Goal: Transaction & Acquisition: Purchase product/service

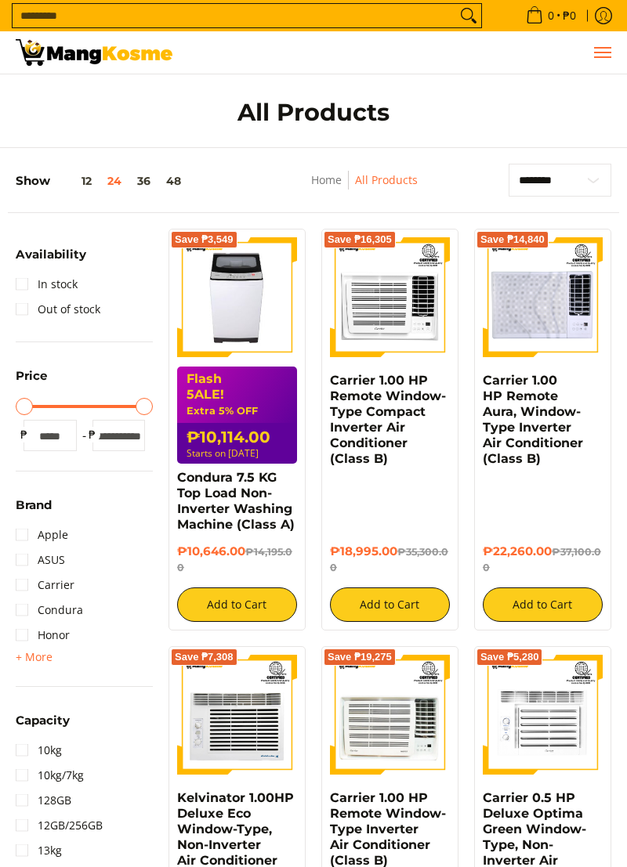
click at [598, 52] on span "Menu" at bounding box center [601, 52] width 19 height 0
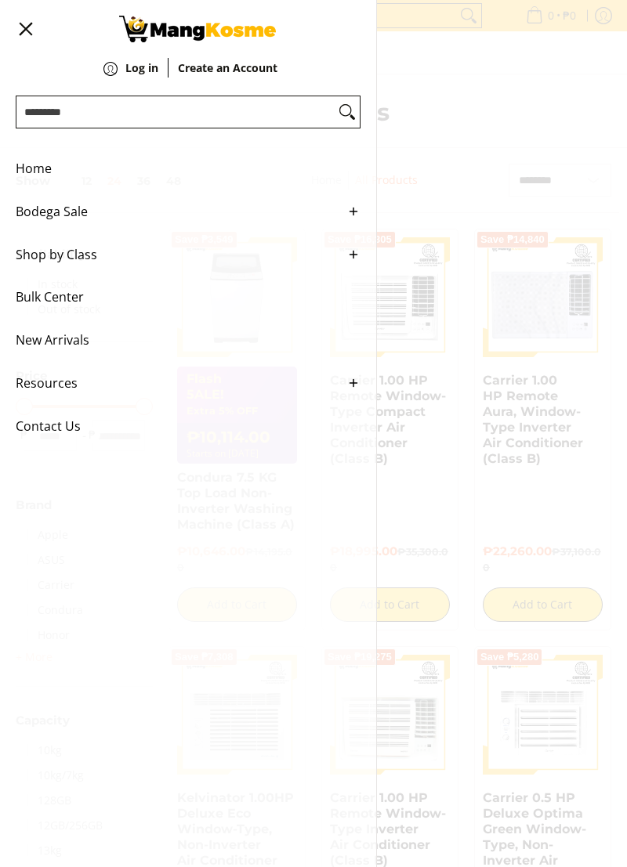
click at [356, 258] on link "Shop by Class" at bounding box center [188, 254] width 345 height 43
click at [86, 263] on span "Shop by Class" at bounding box center [176, 254] width 321 height 43
click at [82, 216] on span "Bodega Sale" at bounding box center [176, 211] width 321 height 43
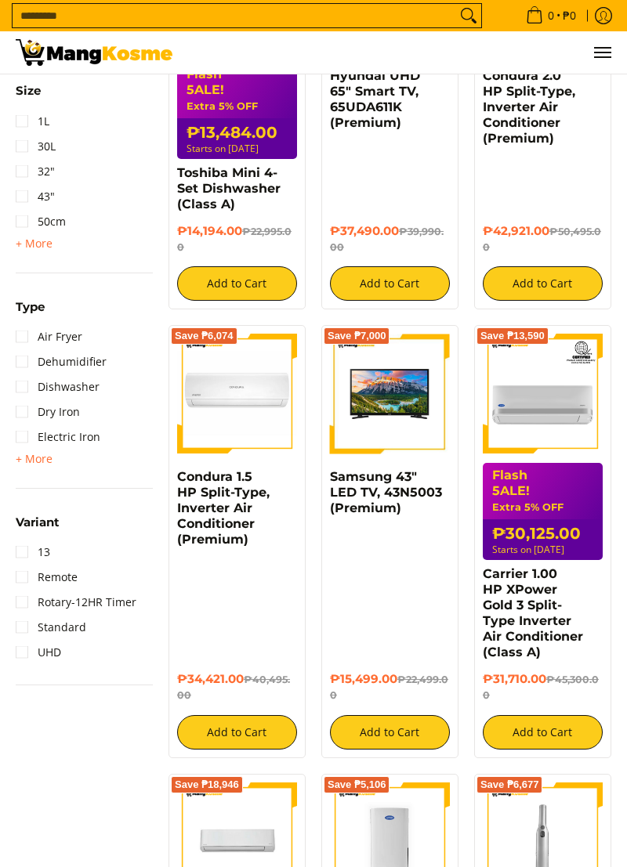
scroll to position [1809, 0]
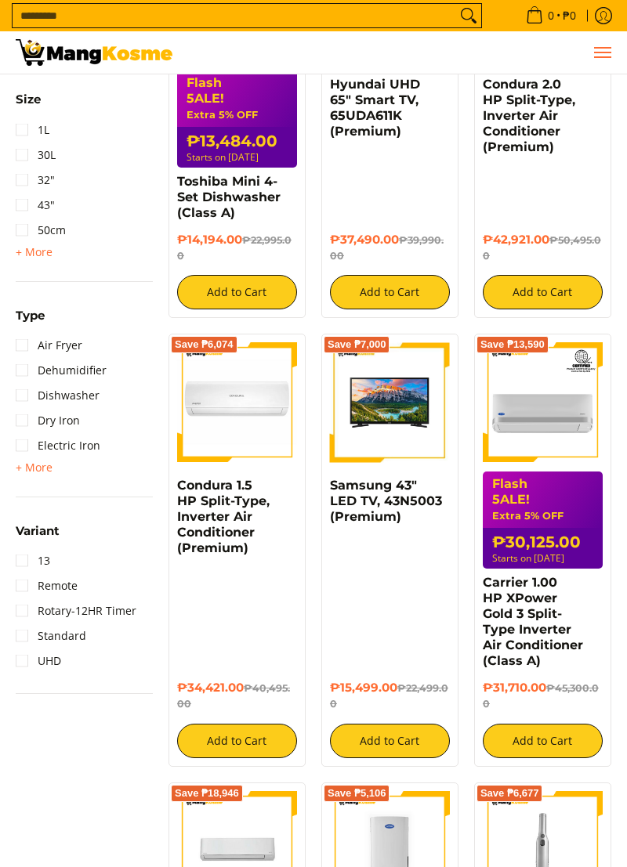
click at [601, 60] on button "Menu" at bounding box center [601, 52] width 19 height 42
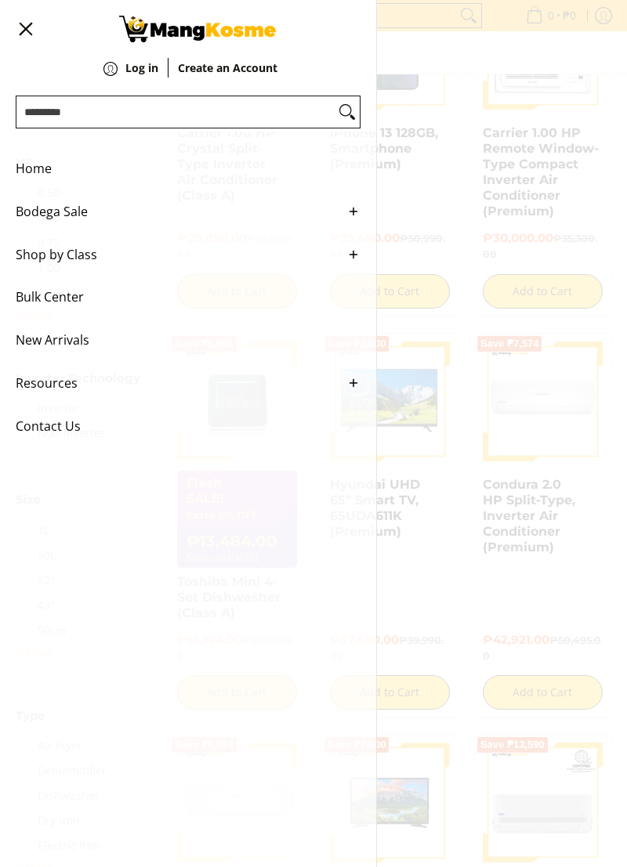
scroll to position [1391, 0]
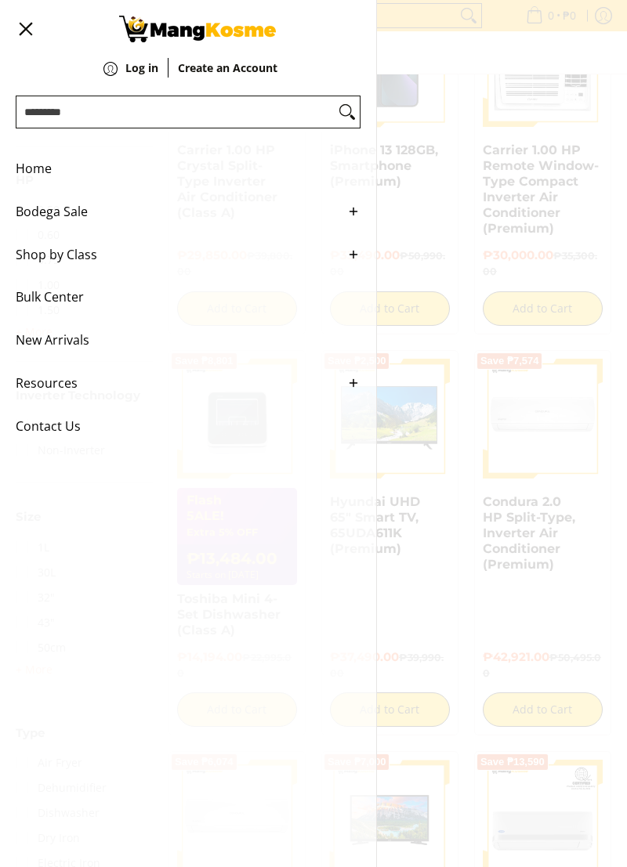
click at [357, 258] on link "Shop by Class" at bounding box center [188, 254] width 345 height 43
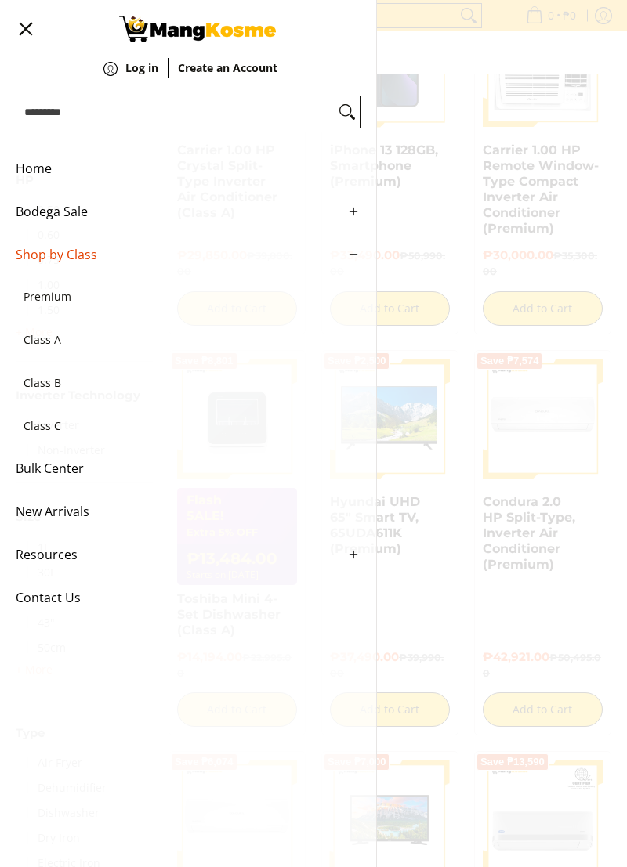
click at [57, 349] on span "Class A" at bounding box center [179, 340] width 313 height 43
click at [354, 562] on icon "Main Menu" at bounding box center [353, 555] width 14 height 14
click at [356, 576] on link "Resources" at bounding box center [188, 554] width 345 height 43
click at [43, 356] on span "Class A" at bounding box center [179, 340] width 313 height 43
click at [150, 107] on input "Search..." at bounding box center [175, 111] width 318 height 31
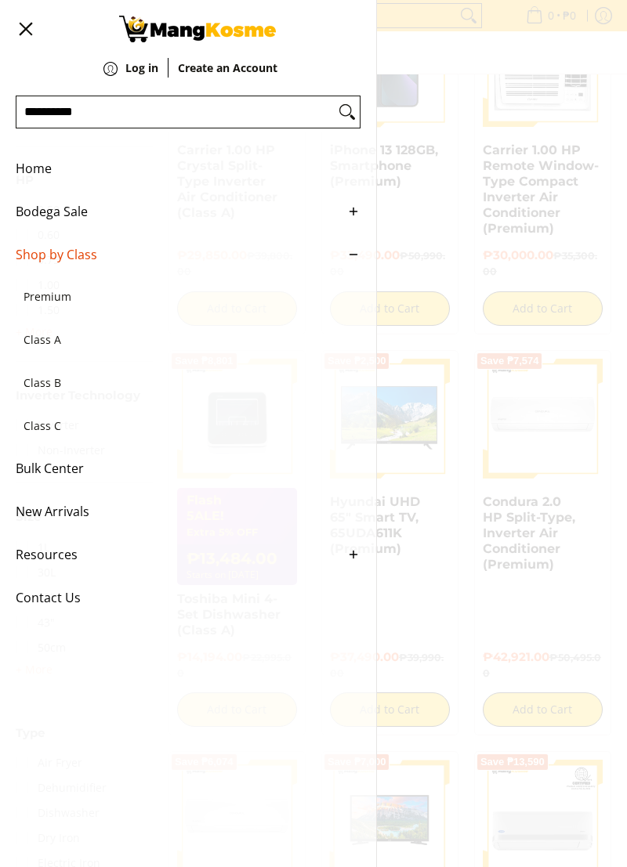
type input "**********"
click at [334, 96] on button "Search" at bounding box center [346, 111] width 25 height 31
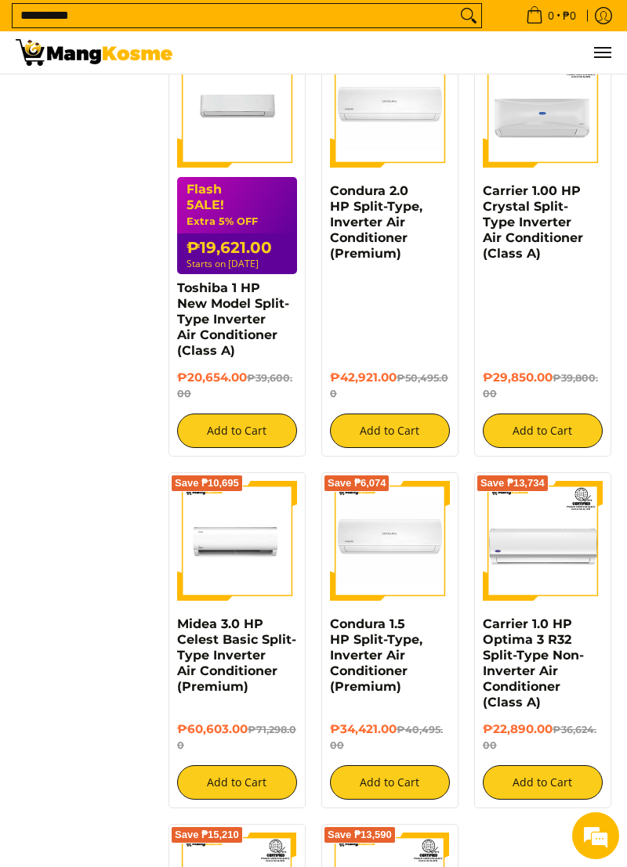
scroll to position [1013, 0]
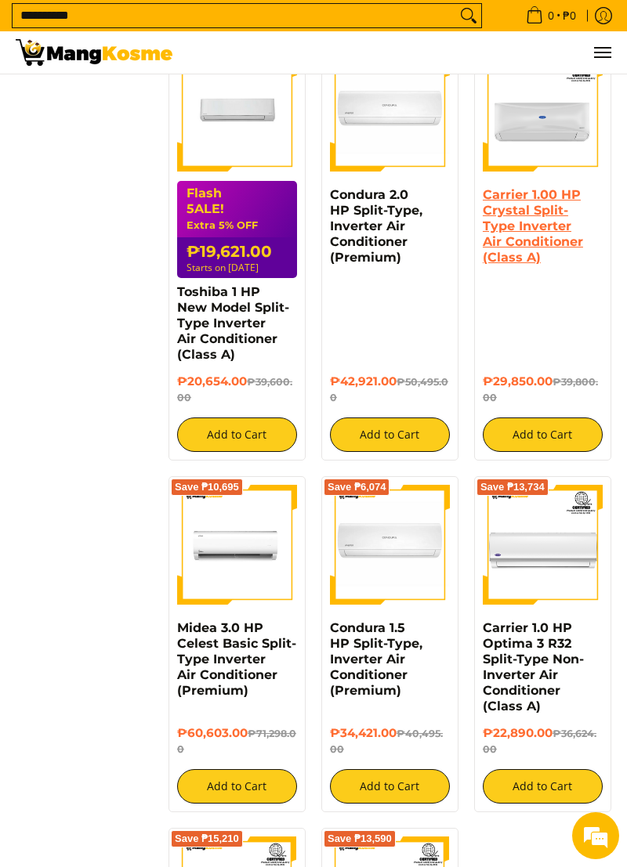
click at [560, 237] on link "Carrier 1.00 HP Crystal Split-Type Inverter Air Conditioner (Class A)" at bounding box center [532, 226] width 100 height 78
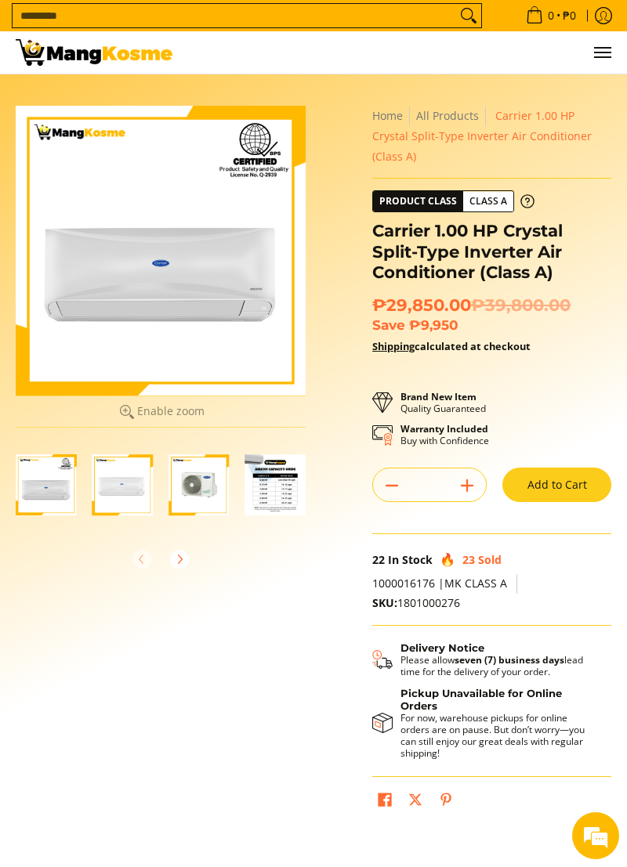
click at [280, 495] on img "Carrier 1.00 HP Crystal Split-Type Inverter Air Conditioner (Class A)-4" at bounding box center [275, 484] width 61 height 61
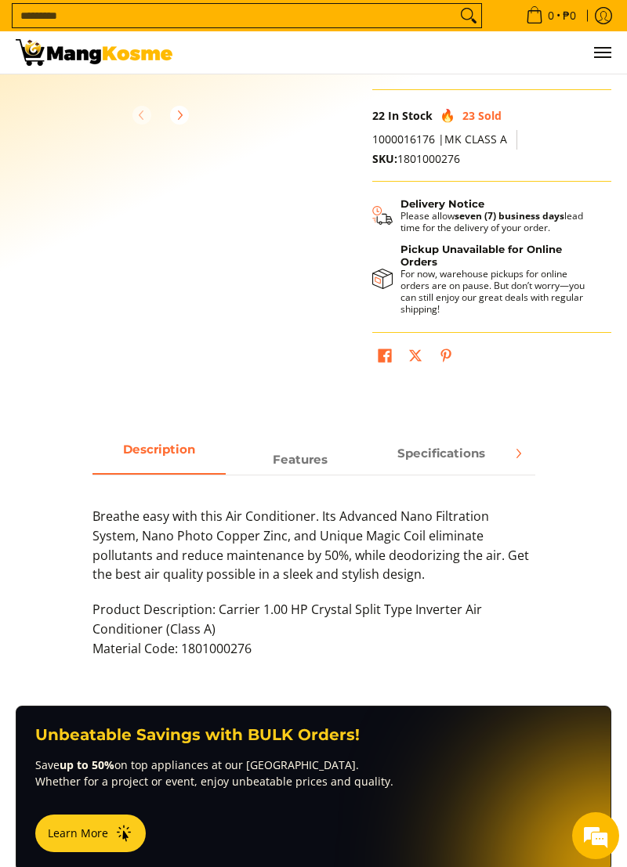
scroll to position [449, 0]
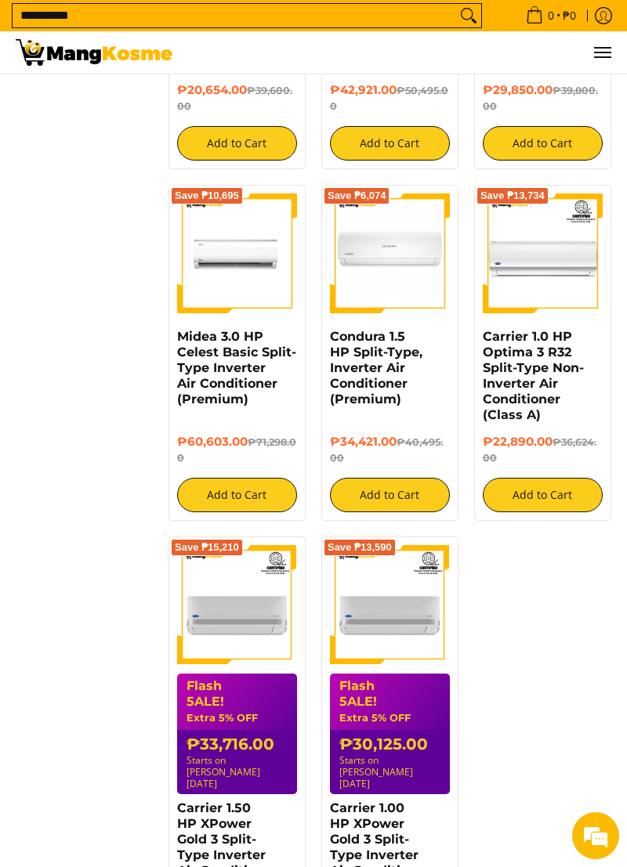
scroll to position [1348, 0]
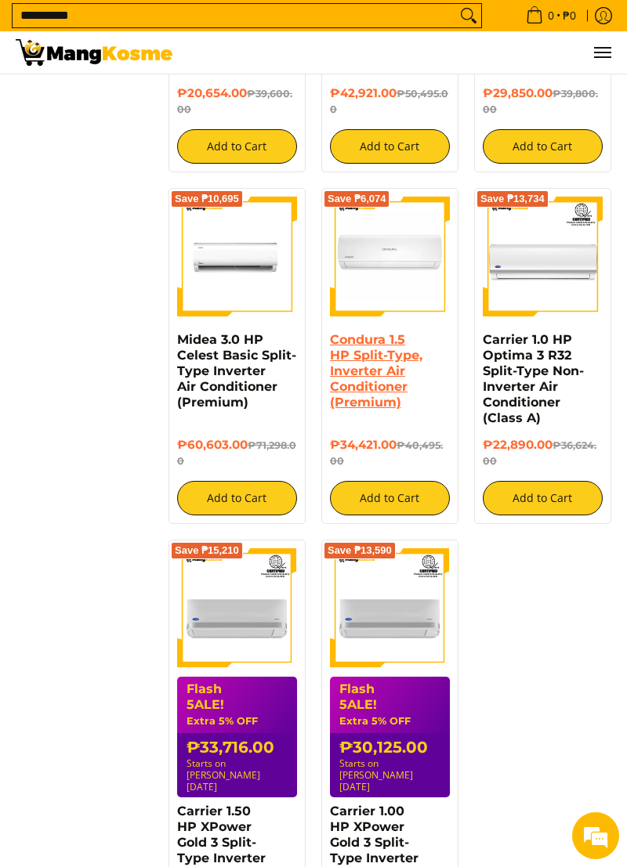
click at [387, 332] on link "Condura 1.5 HP Split-Type, Inverter Air Conditioner (Premium)" at bounding box center [376, 371] width 92 height 78
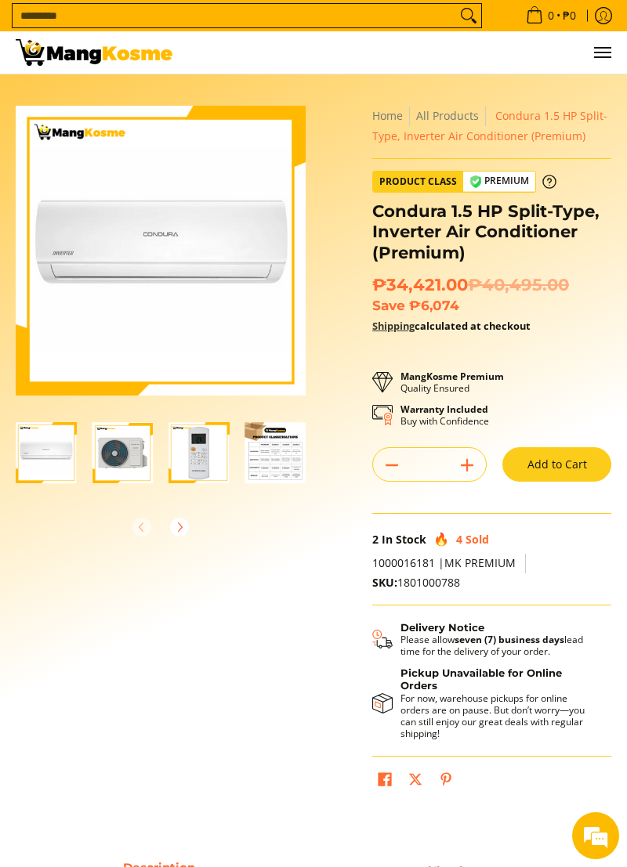
click at [399, 327] on link "Shipping" at bounding box center [393, 326] width 42 height 14
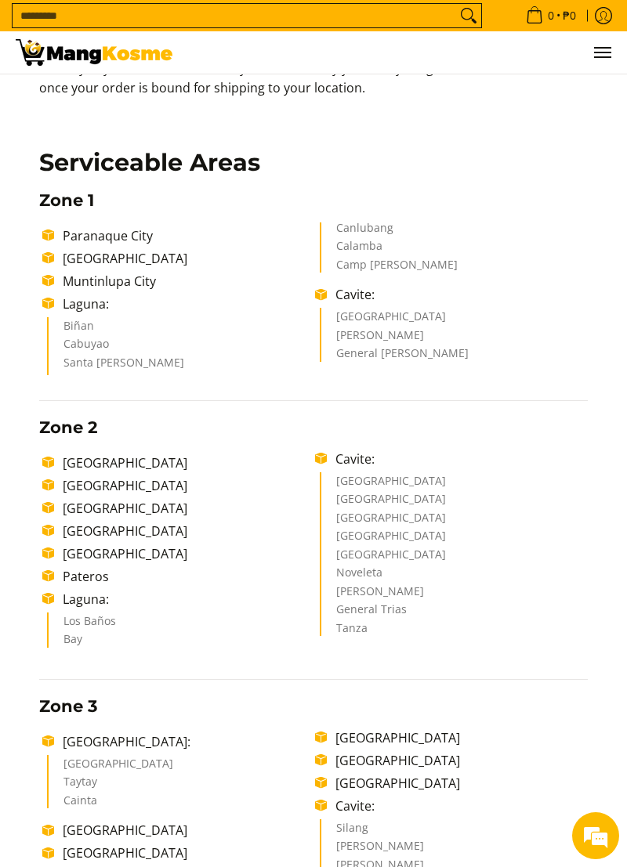
scroll to position [167, 0]
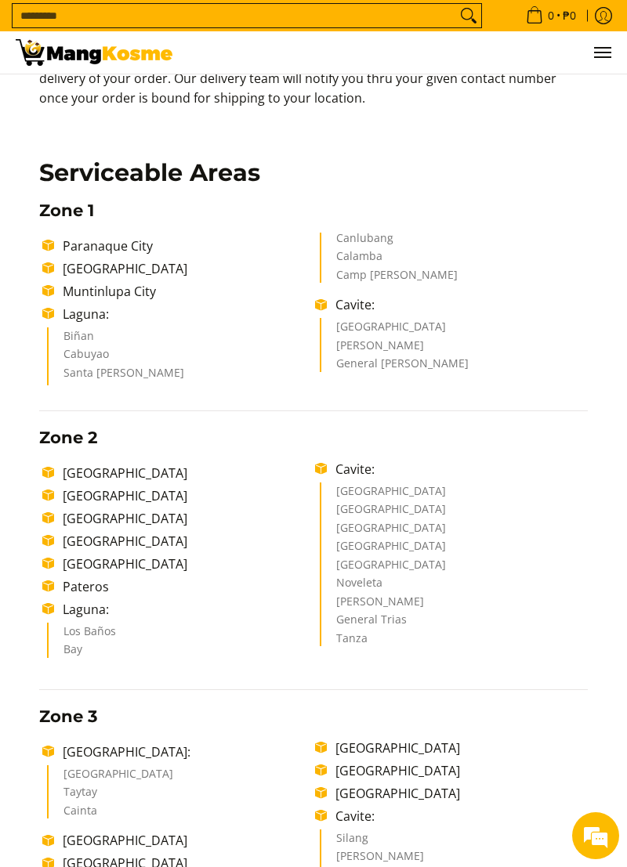
click at [110, 486] on li "[GEOGRAPHIC_DATA]" at bounding box center [185, 495] width 260 height 19
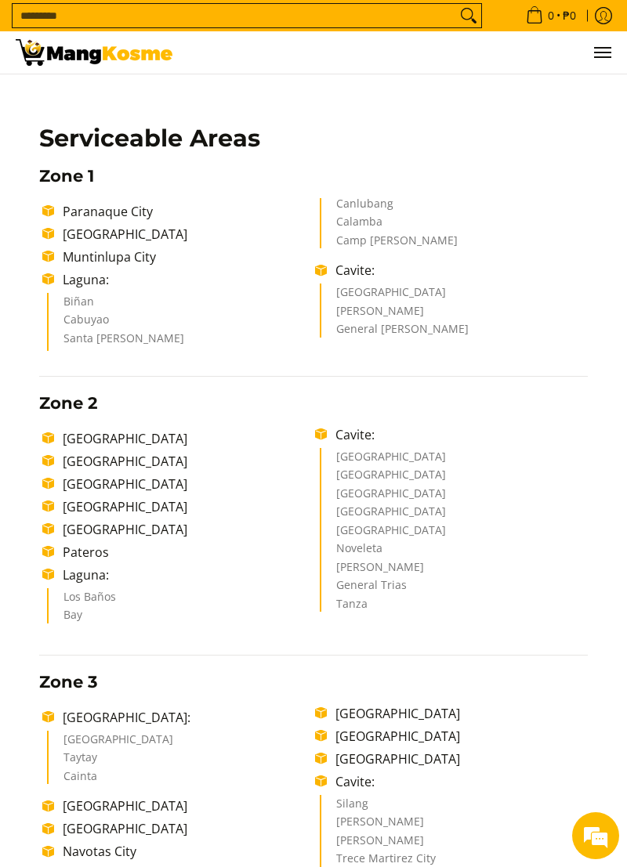
scroll to position [0, 0]
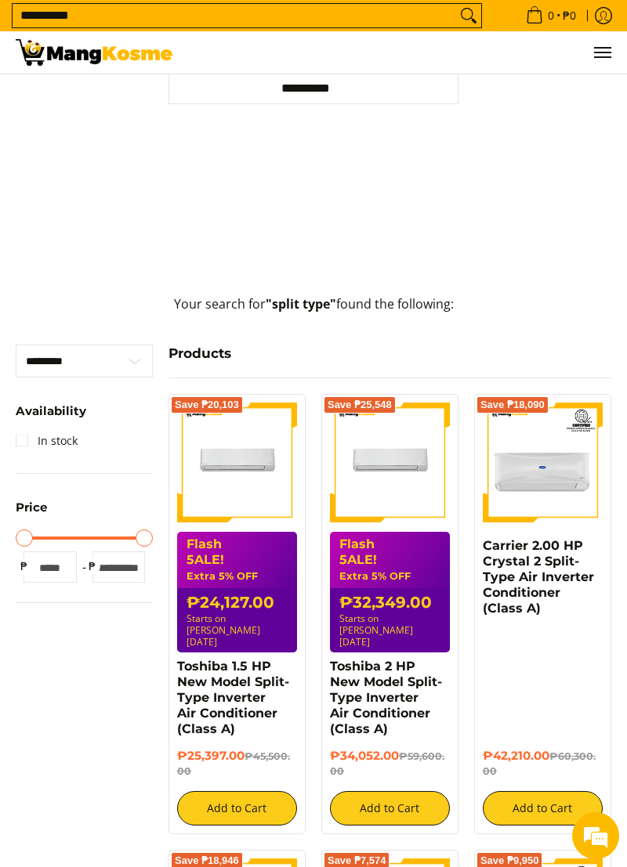
scroll to position [229, 0]
